Goal: Check status: Check status

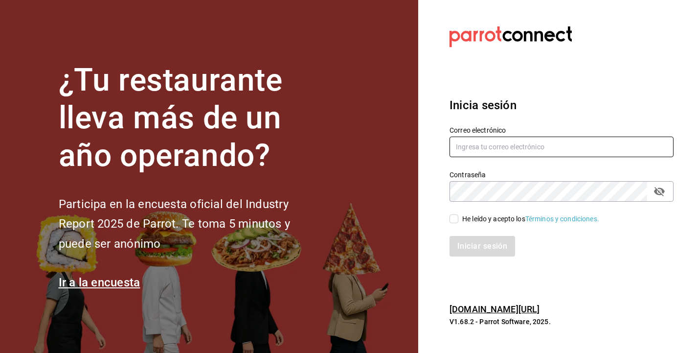
type input "[PERSON_NAME][EMAIL_ADDRESS][DOMAIN_NAME]"
click at [454, 220] on input "He leído y acepto los Términos y condiciones." at bounding box center [454, 218] width 9 height 9
checkbox input "true"
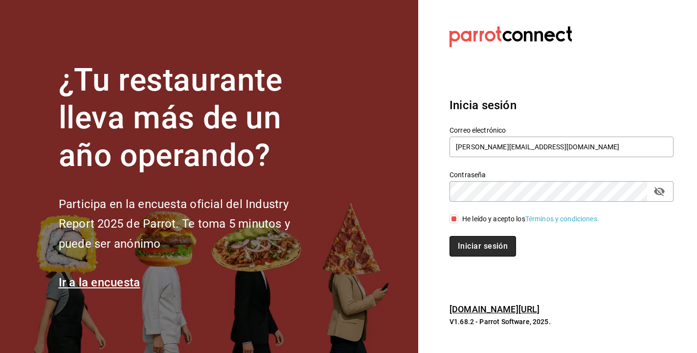
click at [481, 248] on button "Iniciar sesión" at bounding box center [483, 246] width 67 height 21
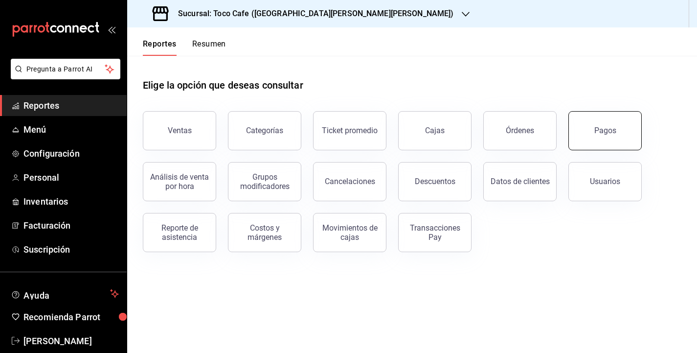
click at [586, 133] on button "Pagos" at bounding box center [605, 130] width 73 height 39
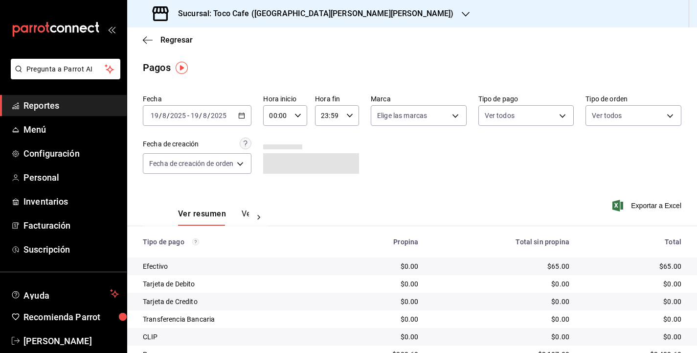
click at [211, 118] on input "2025" at bounding box center [218, 116] width 17 height 8
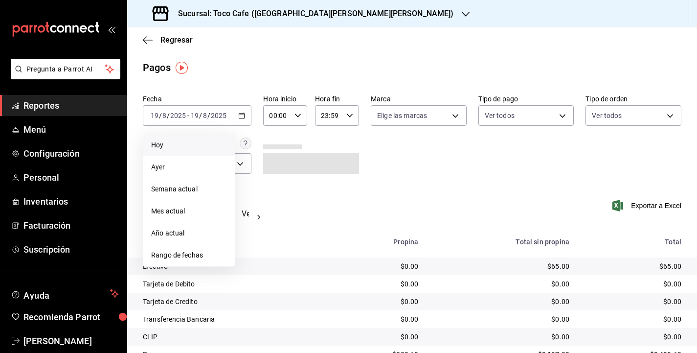
click at [165, 143] on span "Hoy" at bounding box center [189, 145] width 76 height 10
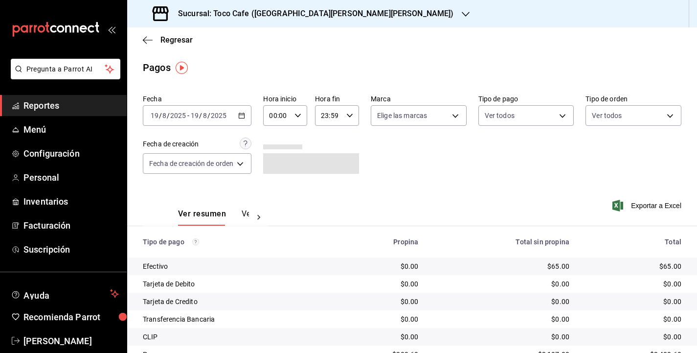
click at [486, 187] on div "Ver resumen Ver pagos Exportar a Excel" at bounding box center [412, 211] width 570 height 52
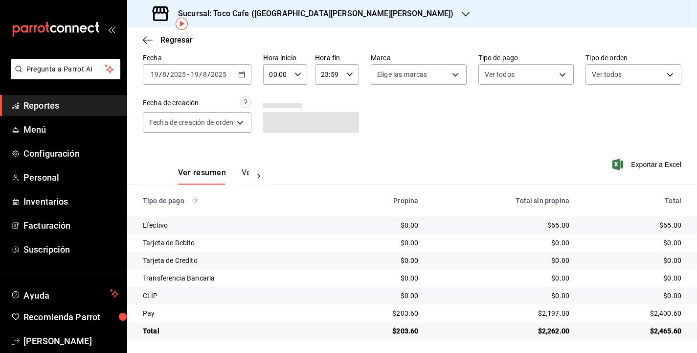
scroll to position [44, 0]
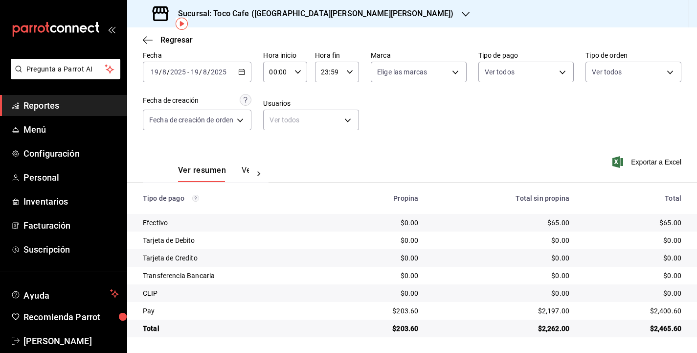
click at [526, 158] on div "Ver resumen Ver pagos Exportar a Excel" at bounding box center [412, 168] width 570 height 52
click at [510, 142] on div "Ver resumen Ver pagos Exportar a Excel" at bounding box center [412, 168] width 570 height 52
click at [482, 145] on div "Ver resumen Ver pagos Exportar a Excel" at bounding box center [412, 168] width 570 height 52
click at [399, 143] on div "Ver resumen Ver pagos Exportar a Excel" at bounding box center [412, 168] width 570 height 52
